Goal: Transaction & Acquisition: Book appointment/travel/reservation

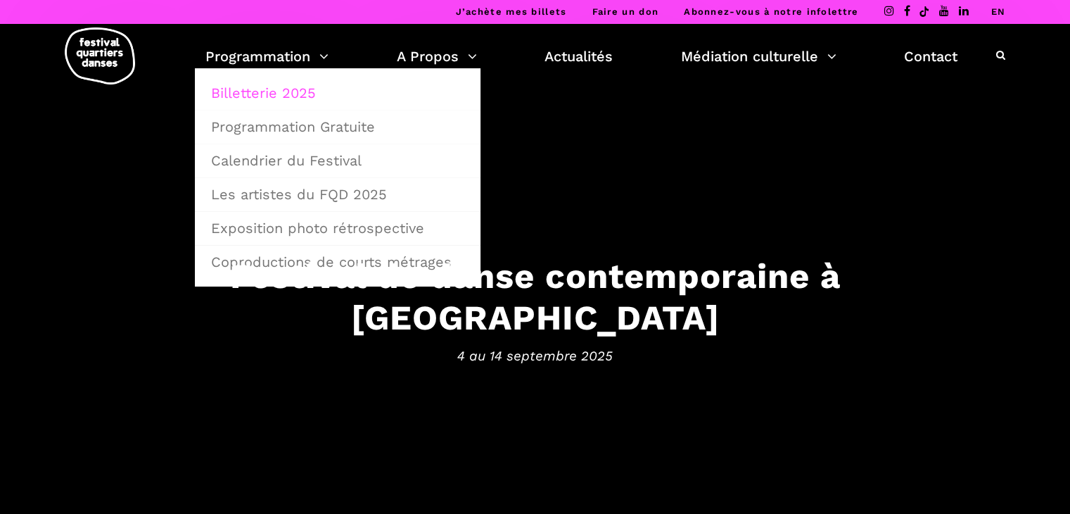
click at [267, 80] on link "Billetterie 2025" at bounding box center [338, 93] width 270 height 32
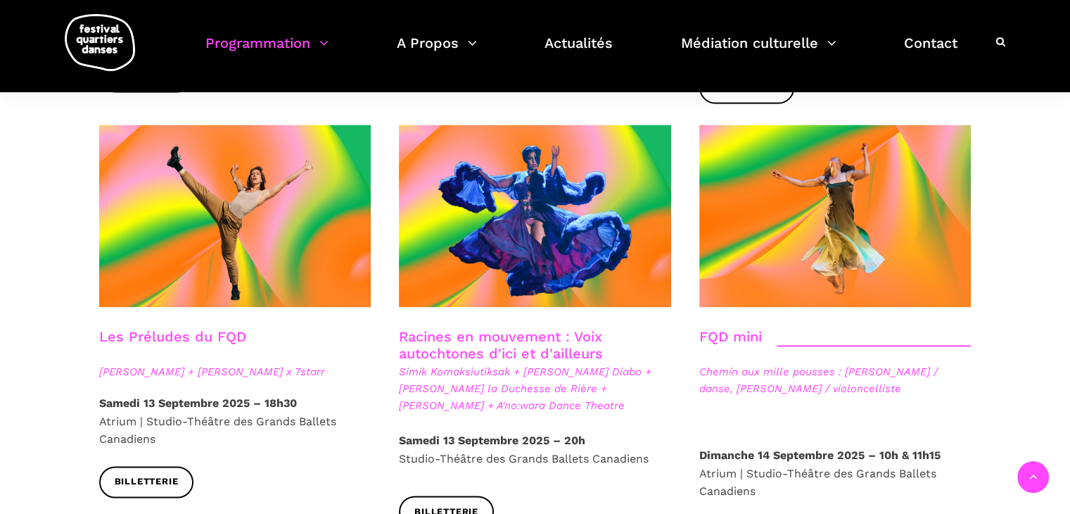
scroll to position [2035, 0]
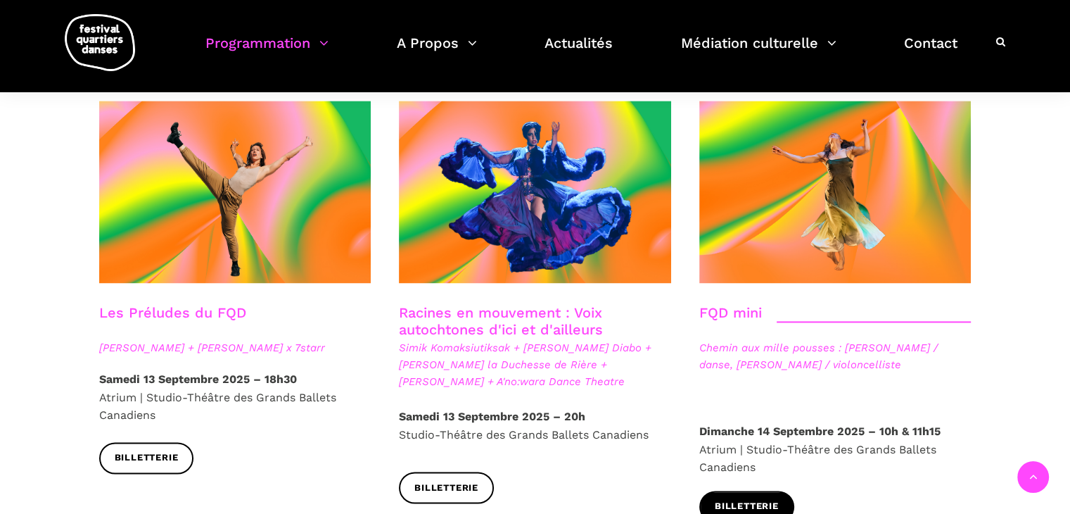
click at [779, 499] on span "Billetterie" at bounding box center [747, 506] width 64 height 15
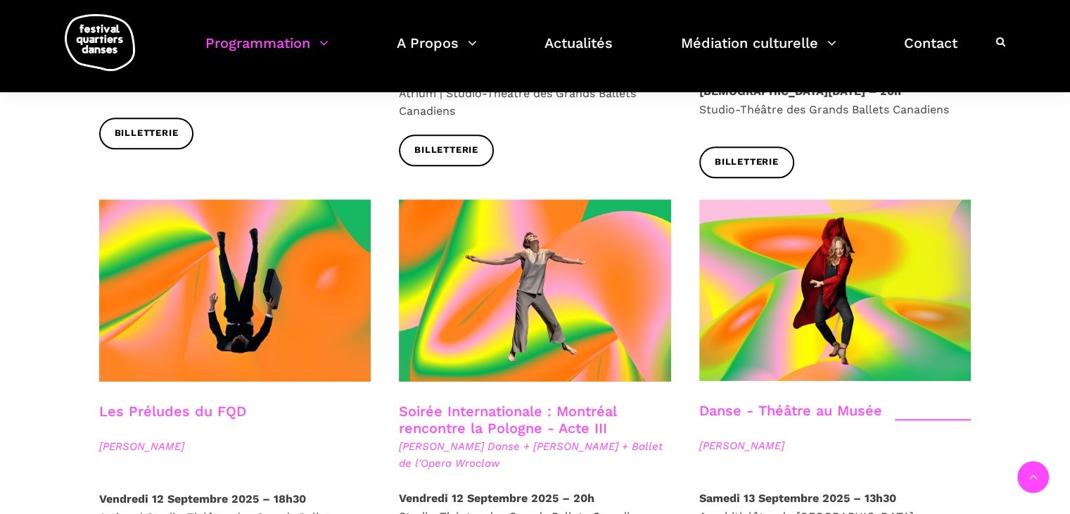
scroll to position [1511, 0]
click at [989, 225] on div "Spectacles en salles Soirée d'ouverture du FQD Grands Ballets Canadiens + Charl…" at bounding box center [535, 189] width 929 height 2663
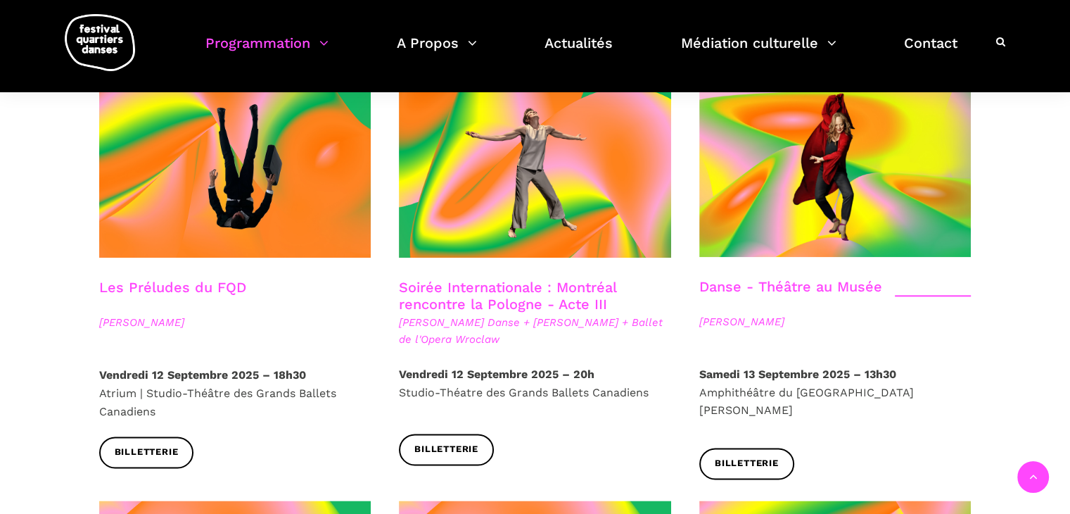
scroll to position [1637, 0]
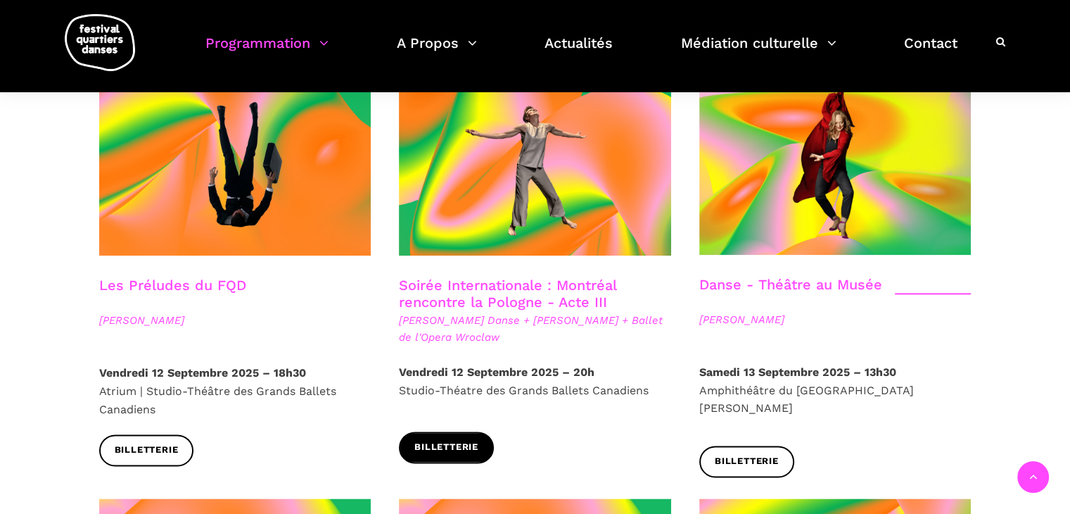
click at [476, 440] on span "Billetterie" at bounding box center [446, 447] width 64 height 15
